Goal: Check status: Check status

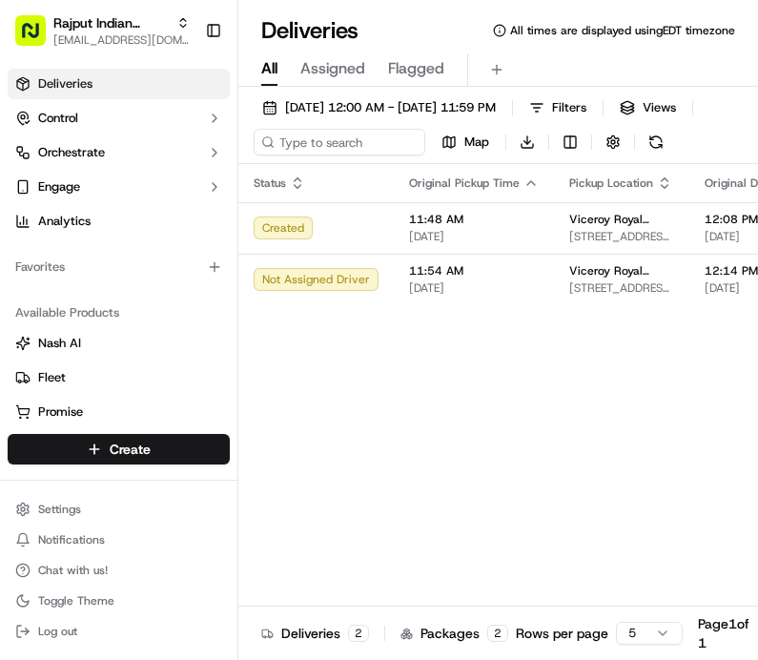
click at [211, 22] on button "Toggle Sidebar" at bounding box center [213, 30] width 32 height 32
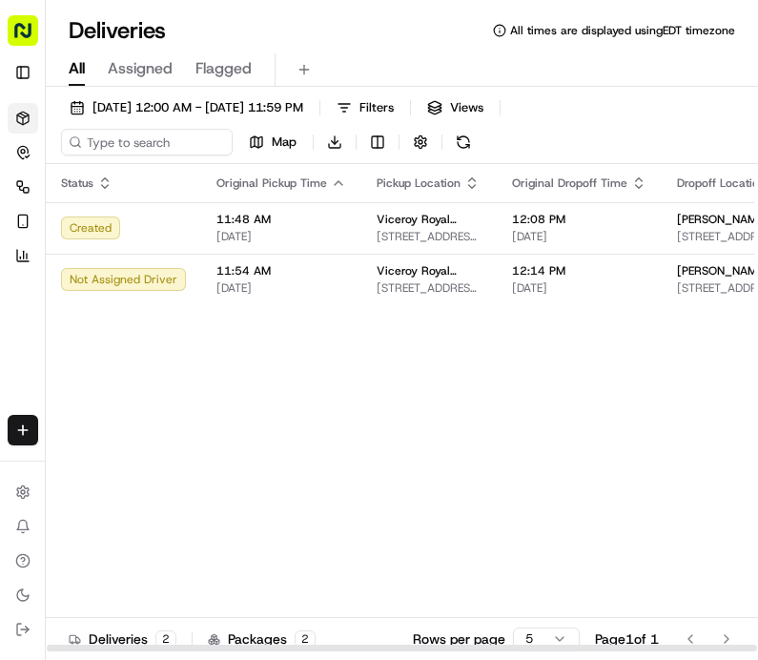
click at [576, 285] on span "[DATE]" at bounding box center [579, 287] width 134 height 15
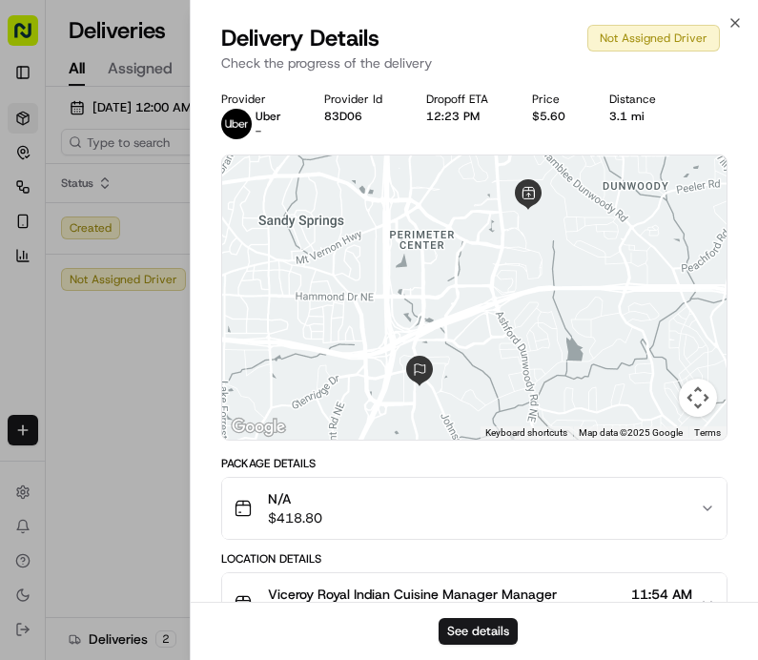
click at [475, 626] on button "See details" at bounding box center [478, 631] width 79 height 27
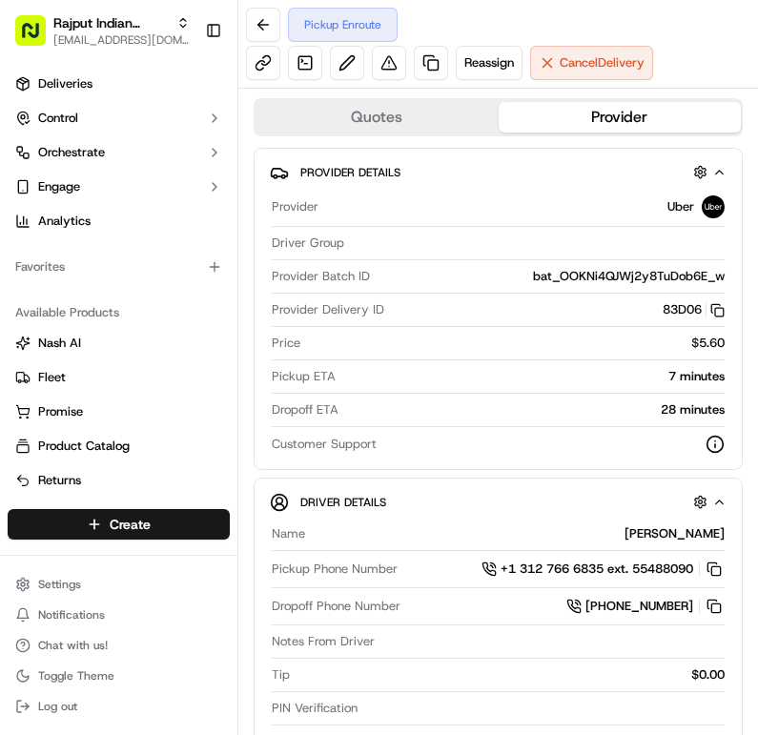
click at [262, 22] on button at bounding box center [263, 25] width 34 height 34
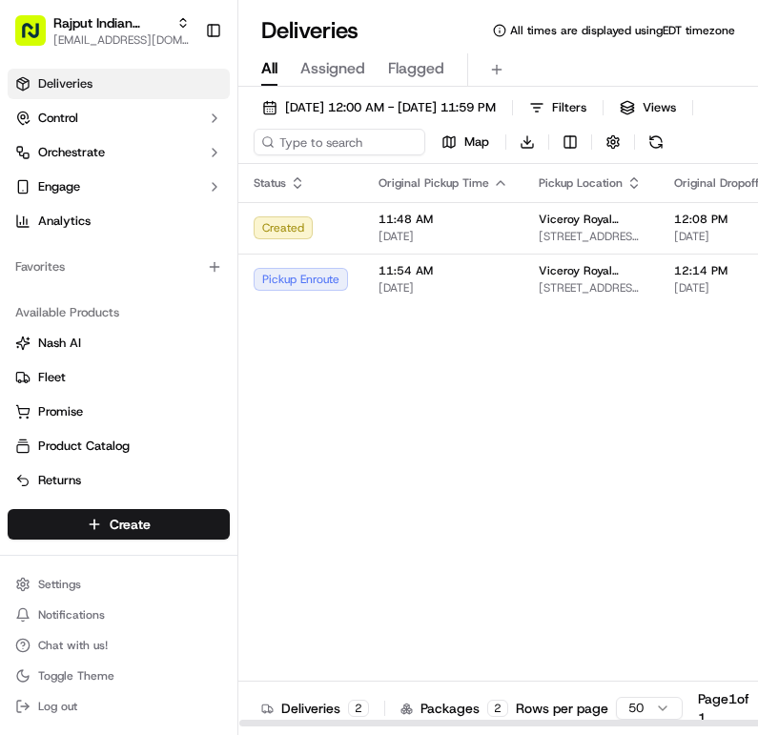
click at [539, 293] on span "[STREET_ADDRESS][PERSON_NAME][PERSON_NAME]" at bounding box center [591, 287] width 105 height 15
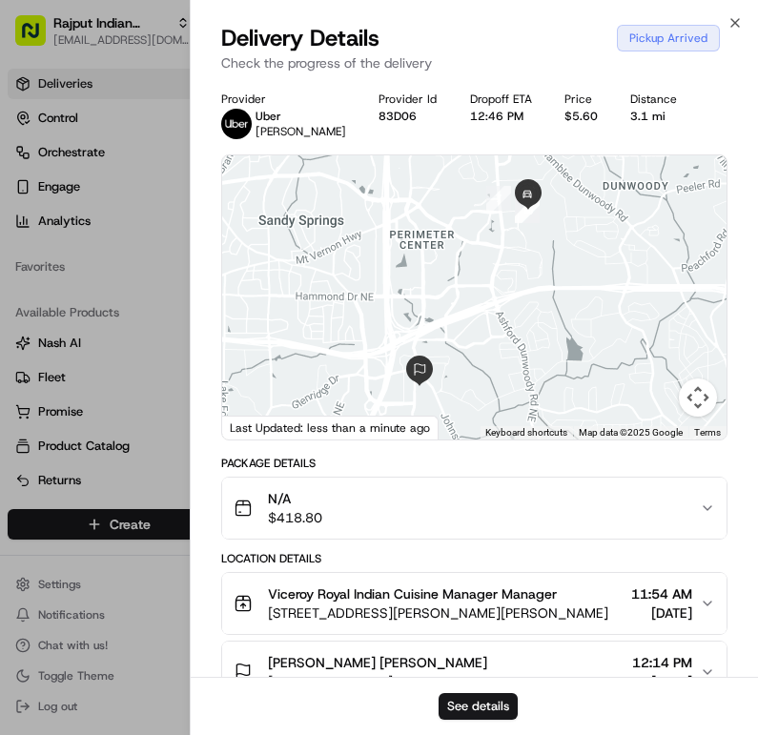
click at [737, 16] on icon "button" at bounding box center [734, 22] width 15 height 15
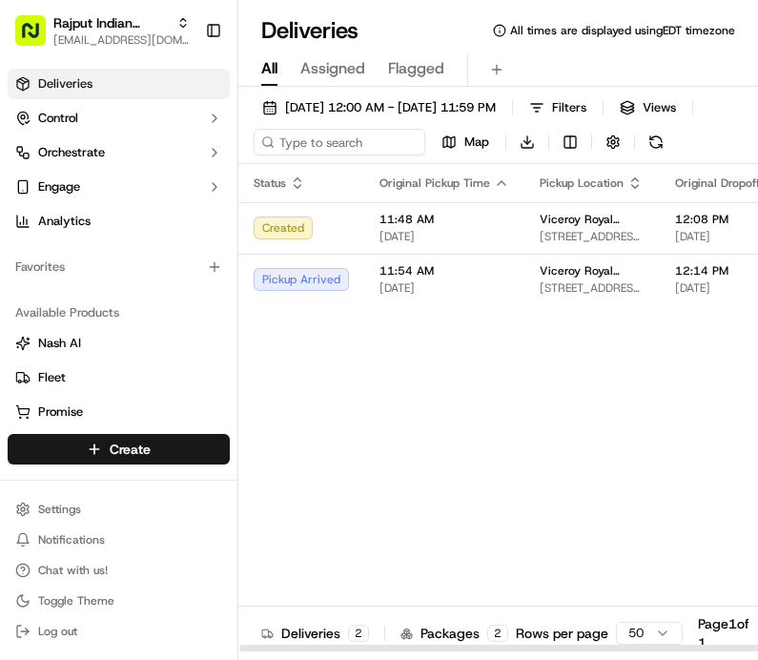
click at [563, 276] on span "Viceroy Royal Indian Cuisine" at bounding box center [592, 270] width 105 height 15
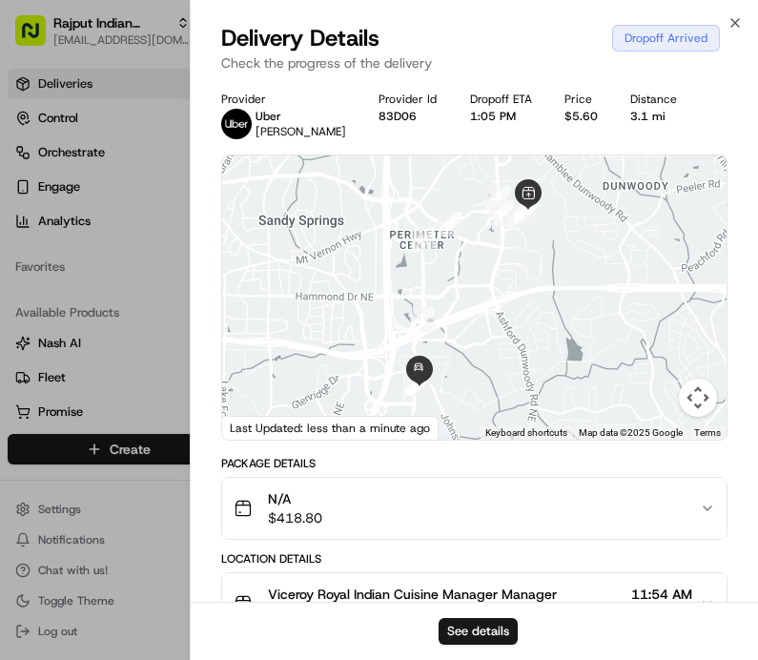
click at [738, 28] on icon "button" at bounding box center [734, 22] width 15 height 15
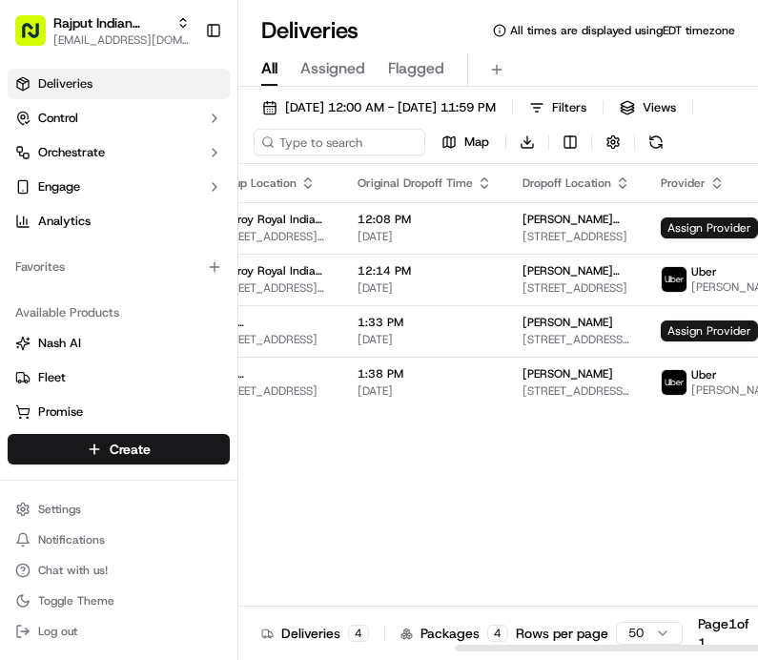
scroll to position [0, 341]
click at [601, 399] on span "[STREET_ADDRESS][PERSON_NAME]" at bounding box center [578, 390] width 108 height 15
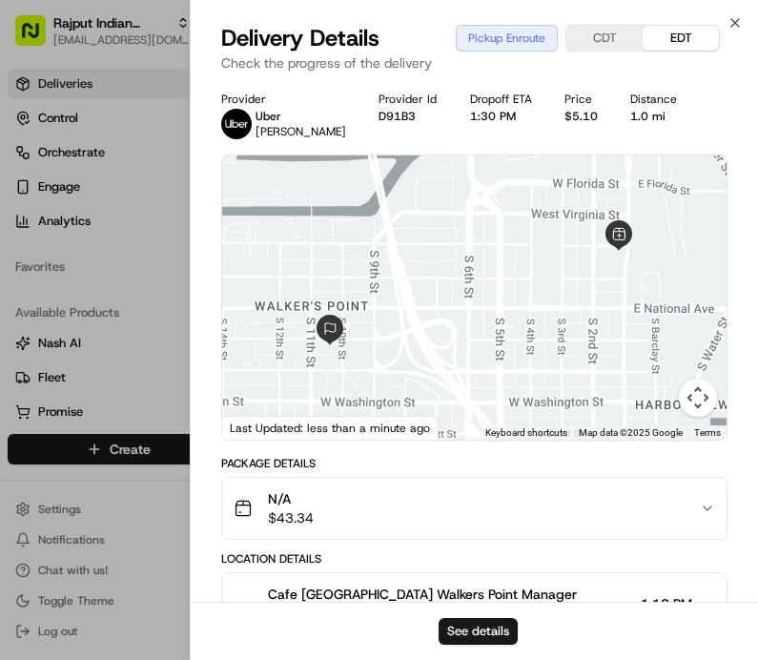
click at [478, 627] on button "See details" at bounding box center [478, 631] width 79 height 27
click at [737, 19] on icon "button" at bounding box center [734, 22] width 15 height 15
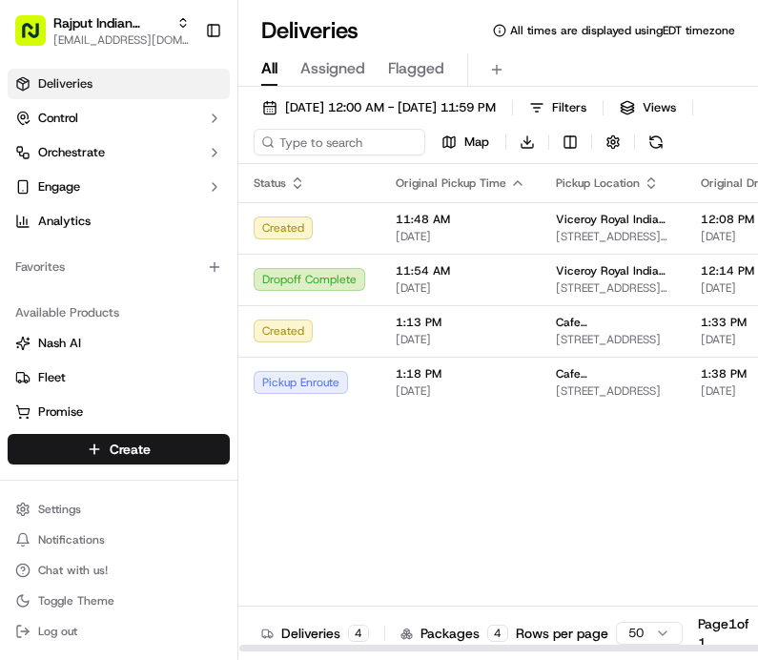
scroll to position [0, 0]
click at [665, 281] on td "Viceroy Royal Indian Cuisine [STREET_ADDRESS][PERSON_NAME][PERSON_NAME]" at bounding box center [613, 279] width 145 height 51
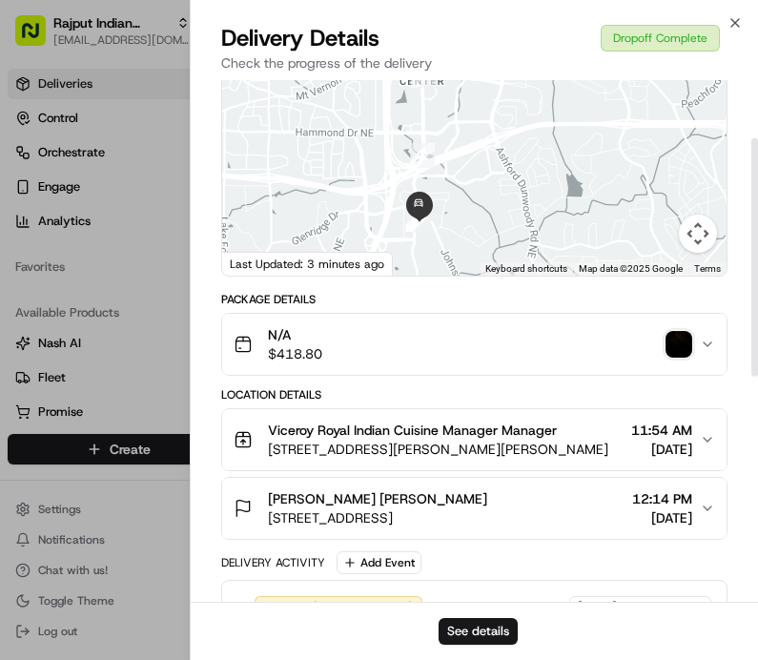
scroll to position [196, 0]
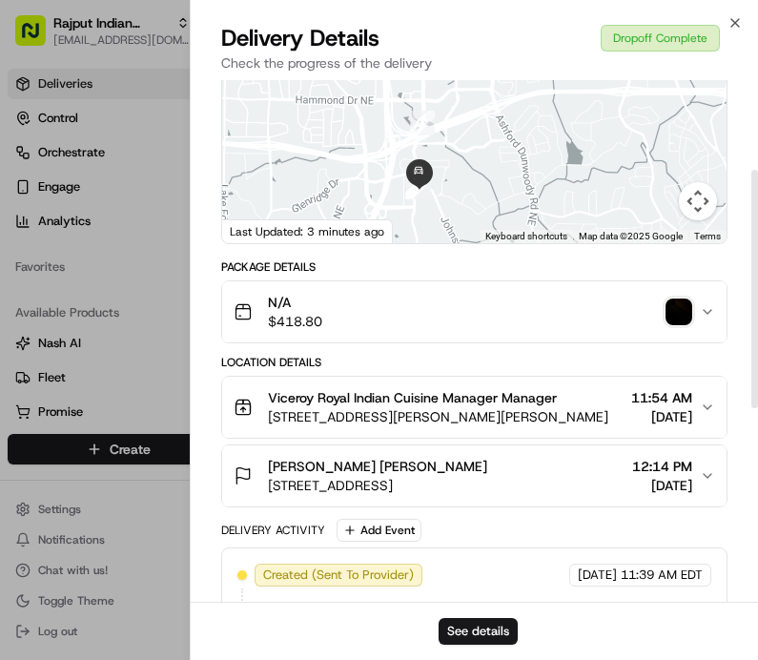
click at [689, 305] on img "button" at bounding box center [678, 311] width 27 height 27
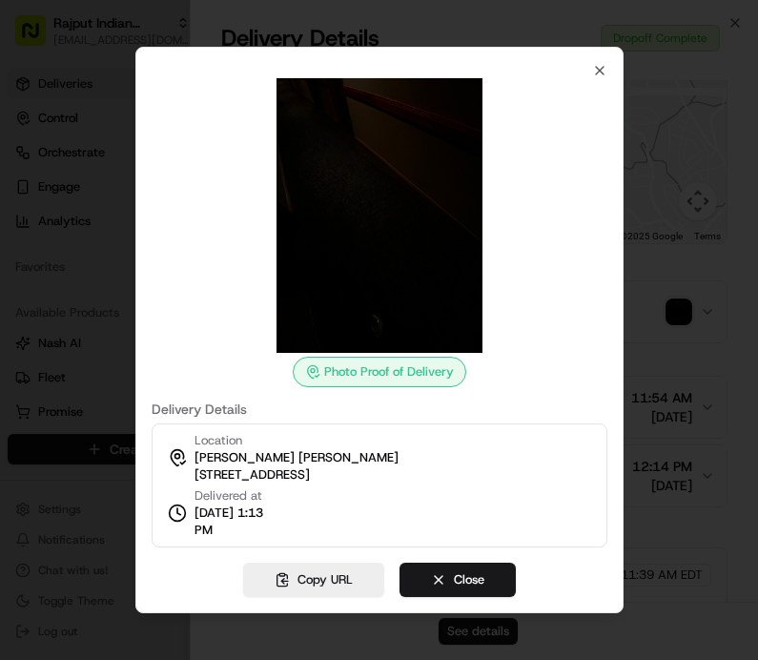
click at [603, 65] on icon "button" at bounding box center [599, 70] width 15 height 15
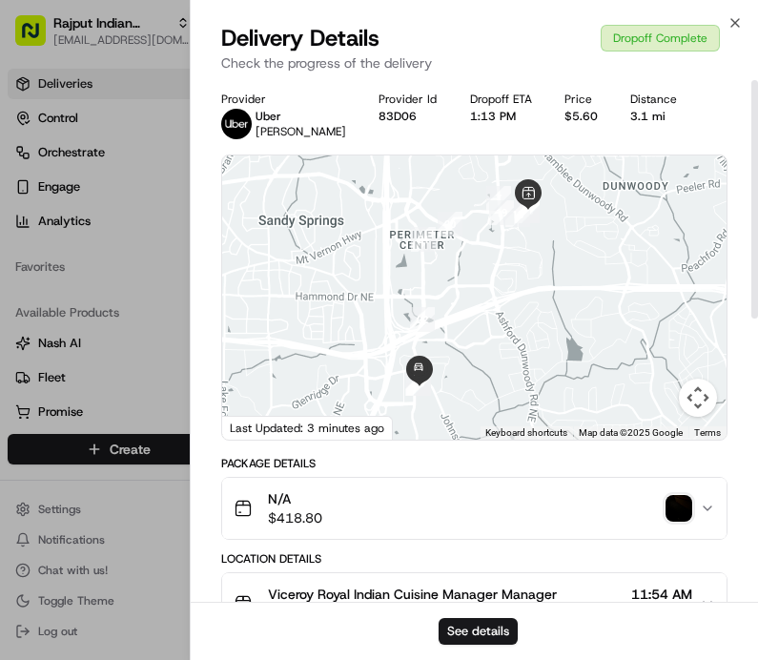
scroll to position [0, 0]
click at [736, 16] on icon "button" at bounding box center [734, 22] width 15 height 15
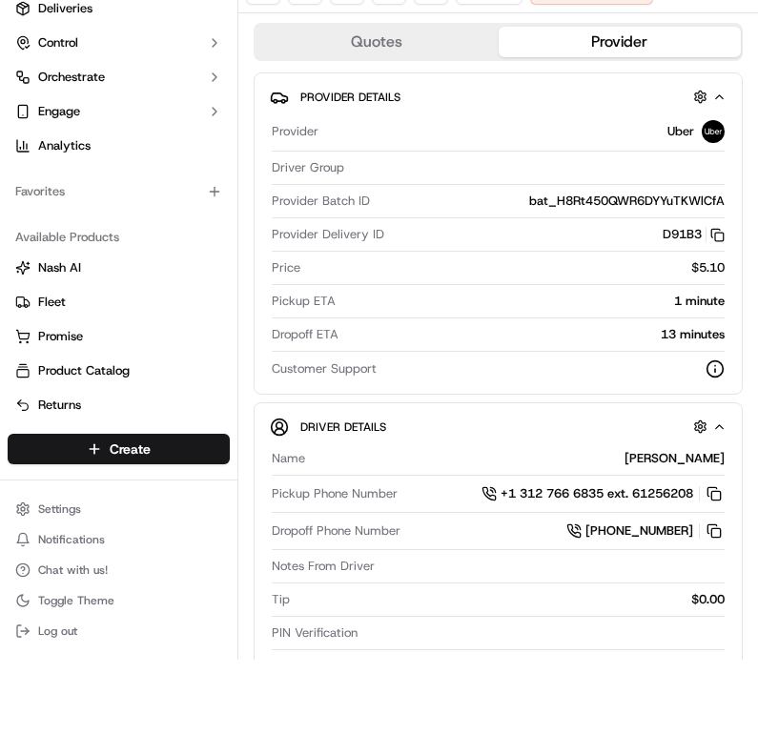
scroll to position [-3, 0]
